Goal: Transaction & Acquisition: Download file/media

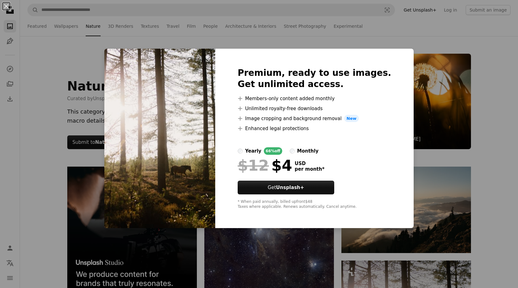
scroll to position [156, 0]
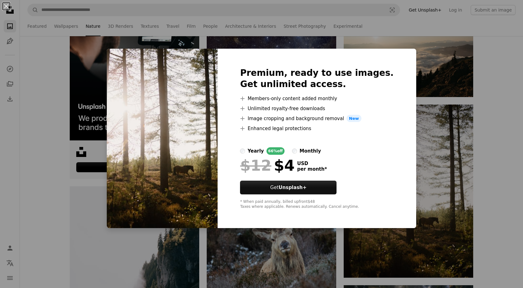
click at [81, 164] on div "An X shape Premium, ready to use images. Get unlimited access. A plus sign Memb…" at bounding box center [261, 144] width 523 height 288
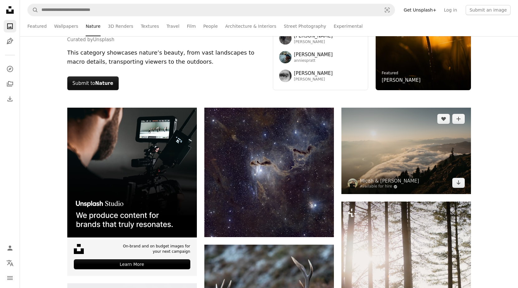
scroll to position [62, 0]
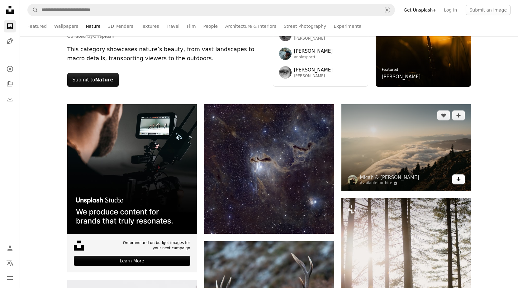
click at [460, 180] on icon "Arrow pointing down" at bounding box center [458, 178] width 5 height 7
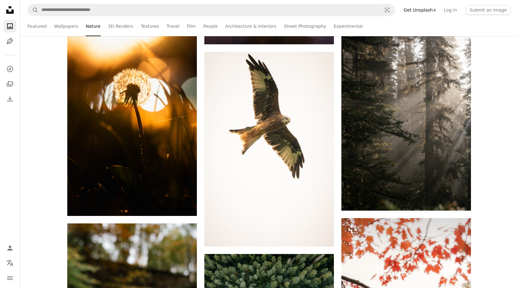
scroll to position [530, 0]
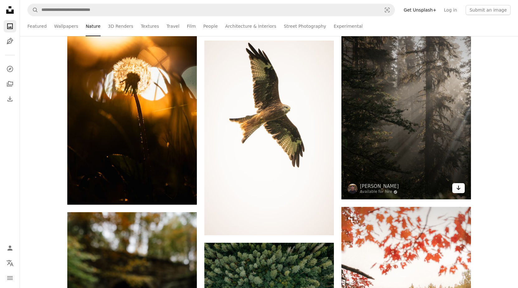
click at [463, 187] on link "Arrow pointing down" at bounding box center [458, 188] width 12 height 10
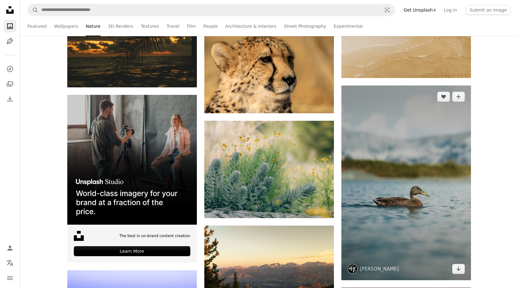
scroll to position [1153, 0]
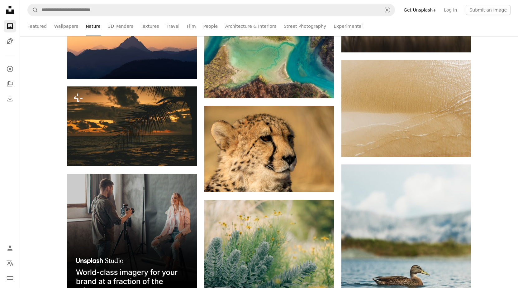
click at [155, 24] on ul "Featured Wallpapers Nature 3D Renders Textures Travel Film People Architecture …" at bounding box center [268, 26] width 483 height 20
click at [166, 24] on link "Travel" at bounding box center [172, 26] width 13 height 20
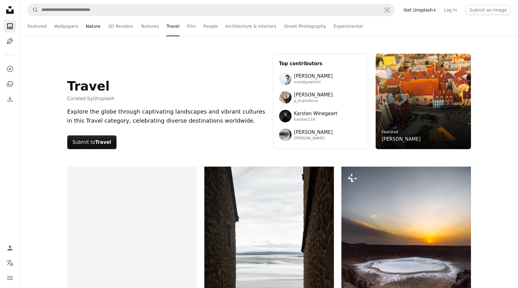
click at [90, 26] on link "Nature" at bounding box center [93, 26] width 15 height 20
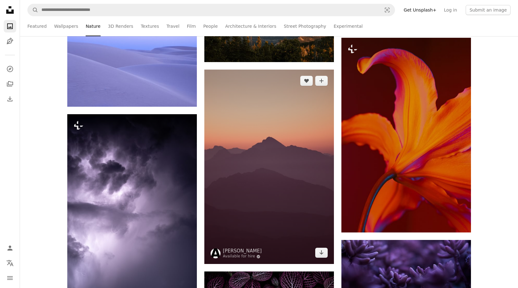
scroll to position [1464, 0]
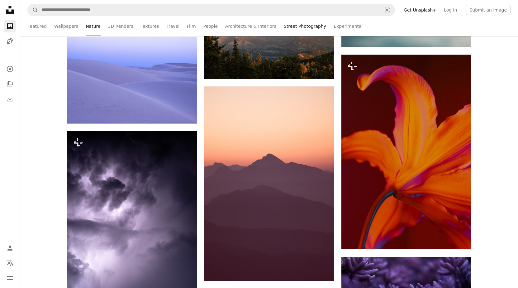
click at [289, 24] on link "Street Photography" at bounding box center [305, 26] width 42 height 20
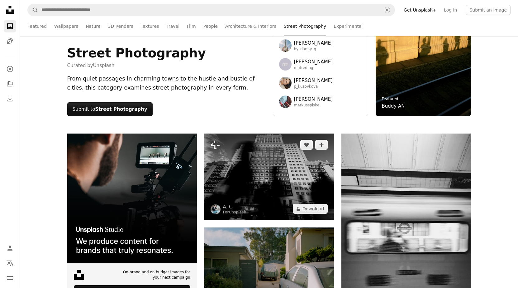
scroll to position [125, 0]
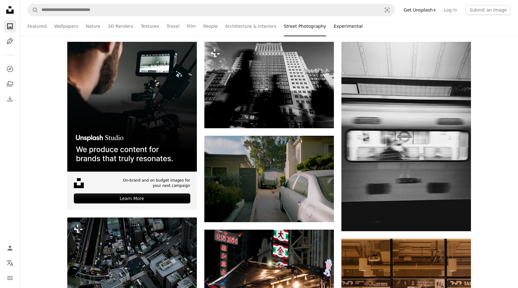
drag, startPoint x: 311, startPoint y: 32, endPoint x: 317, endPoint y: 26, distance: 8.4
click at [314, 29] on ul "Featured Wallpapers Nature 3D Renders Textures Travel Film People Architecture …" at bounding box center [268, 26] width 483 height 20
click at [334, 25] on link "Experimental" at bounding box center [348, 26] width 29 height 20
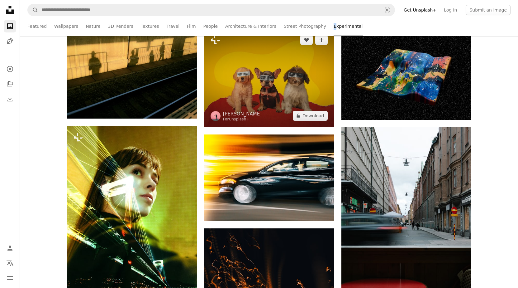
scroll to position [343, 0]
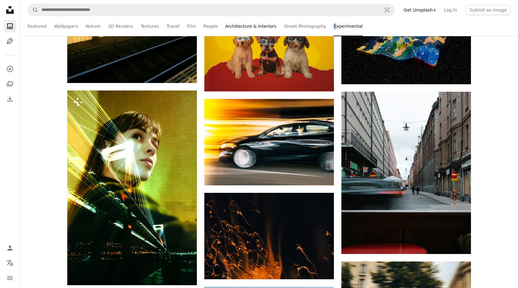
click at [253, 22] on link "Architecture & Interiors" at bounding box center [250, 26] width 51 height 20
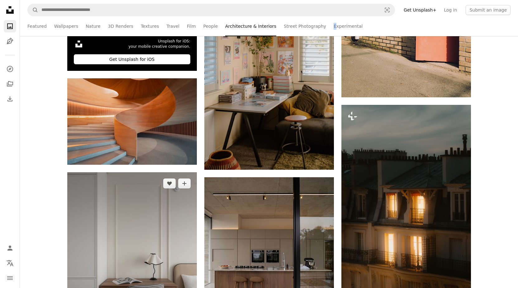
scroll to position [312, 0]
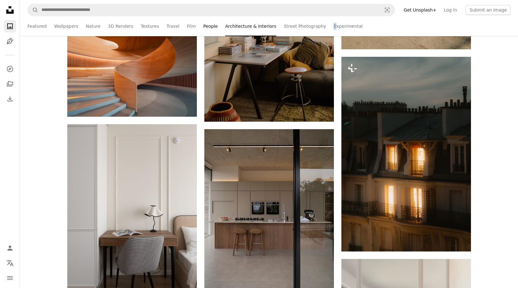
click at [203, 31] on link "People" at bounding box center [210, 26] width 15 height 20
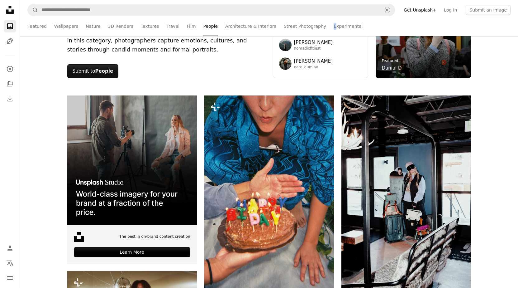
scroll to position [62, 0]
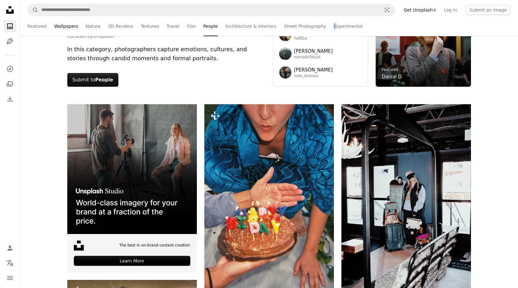
click at [54, 24] on link "Wallpapers" at bounding box center [66, 26] width 24 height 20
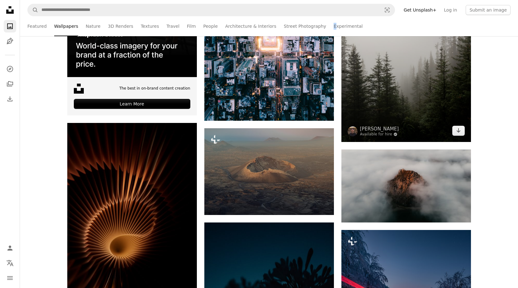
scroll to position [218, 0]
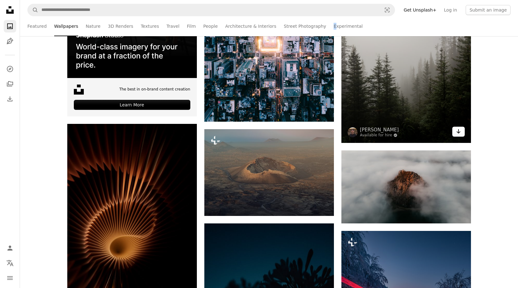
click at [460, 131] on icon "Arrow pointing down" at bounding box center [458, 130] width 5 height 7
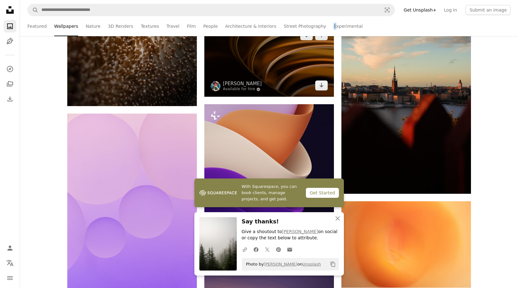
scroll to position [623, 0]
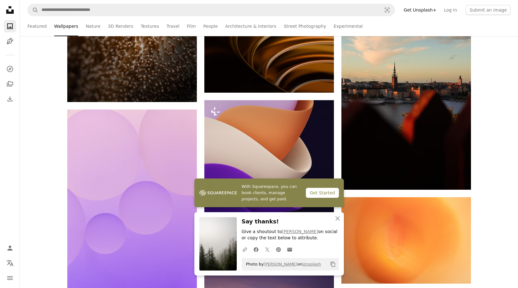
click at [153, 25] on ul "Featured Wallpapers Nature 3D Renders Textures Travel Film People Architecture …" at bounding box center [268, 26] width 483 height 20
click at [92, 29] on link "Nature" at bounding box center [93, 26] width 15 height 20
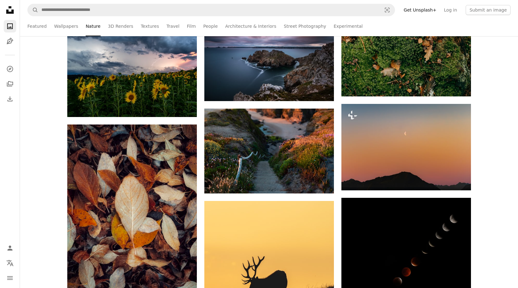
scroll to position [3459, 0]
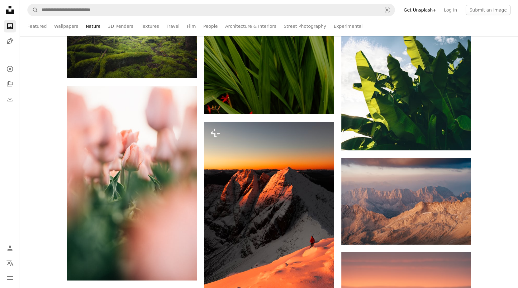
scroll to position [4425, 0]
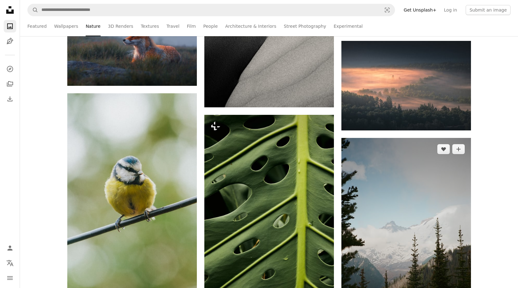
scroll to position [4985, 0]
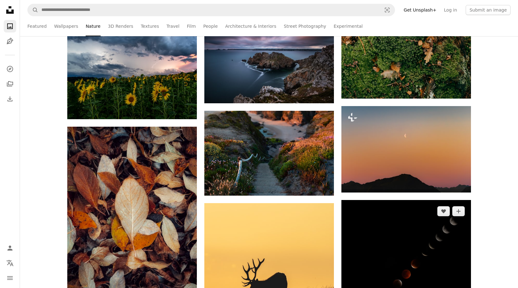
scroll to position [3365, 0]
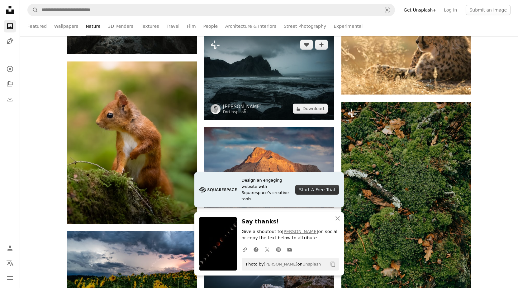
scroll to position [3147, 0]
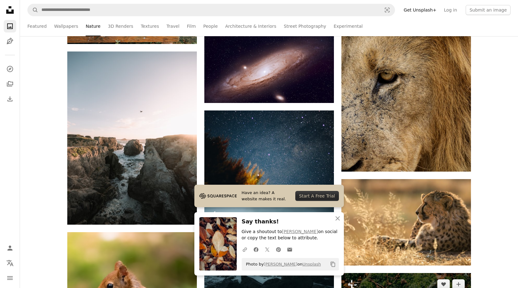
scroll to position [2960, 0]
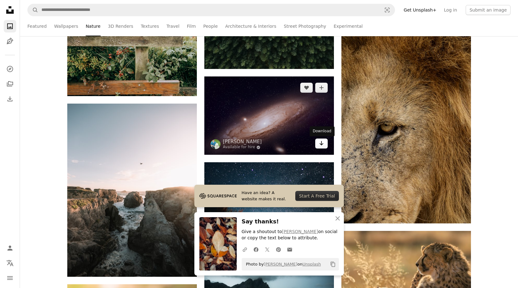
click at [317, 143] on link "Arrow pointing down" at bounding box center [321, 143] width 12 height 10
